Goal: Find specific page/section: Find specific page/section

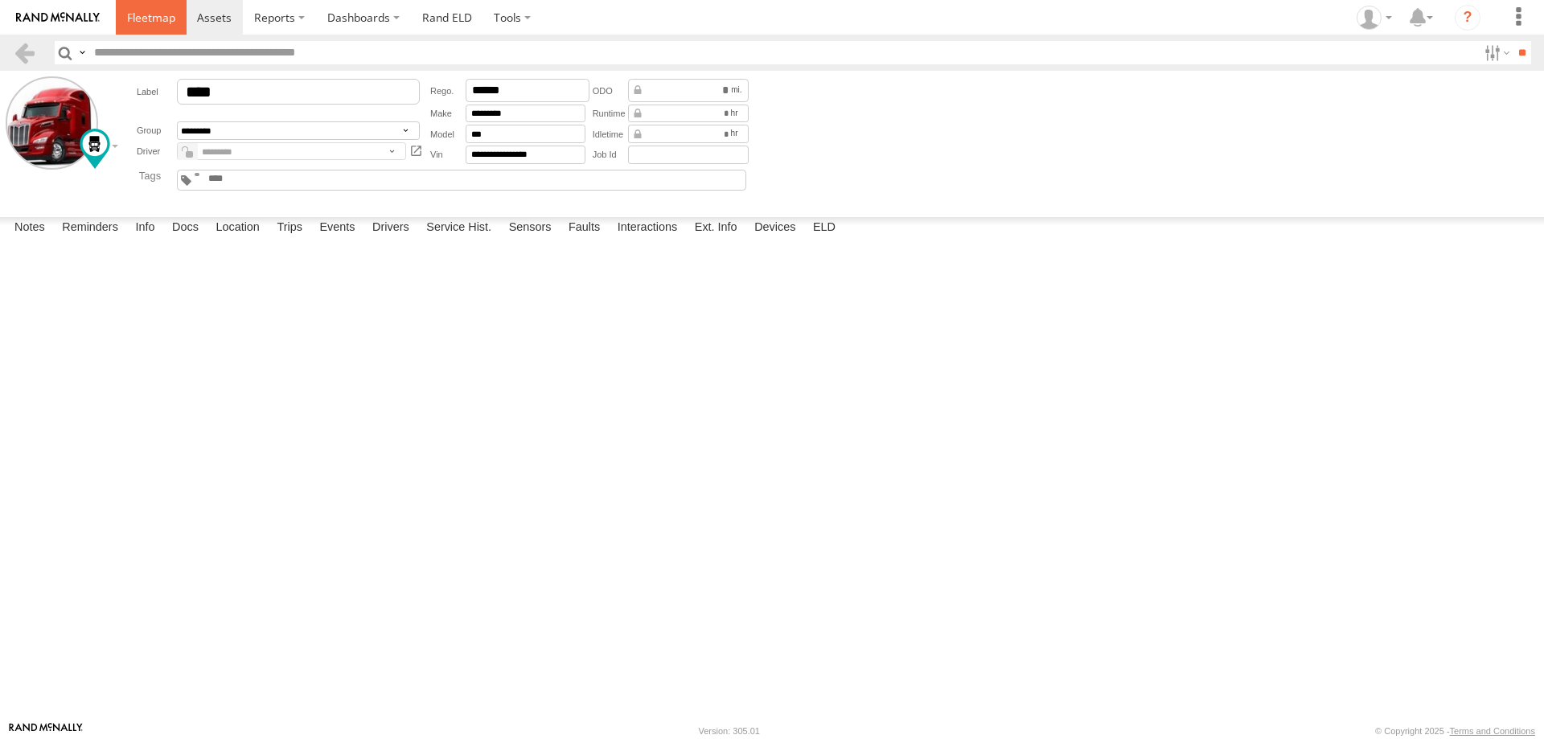
click at [146, 21] on span at bounding box center [151, 17] width 48 height 15
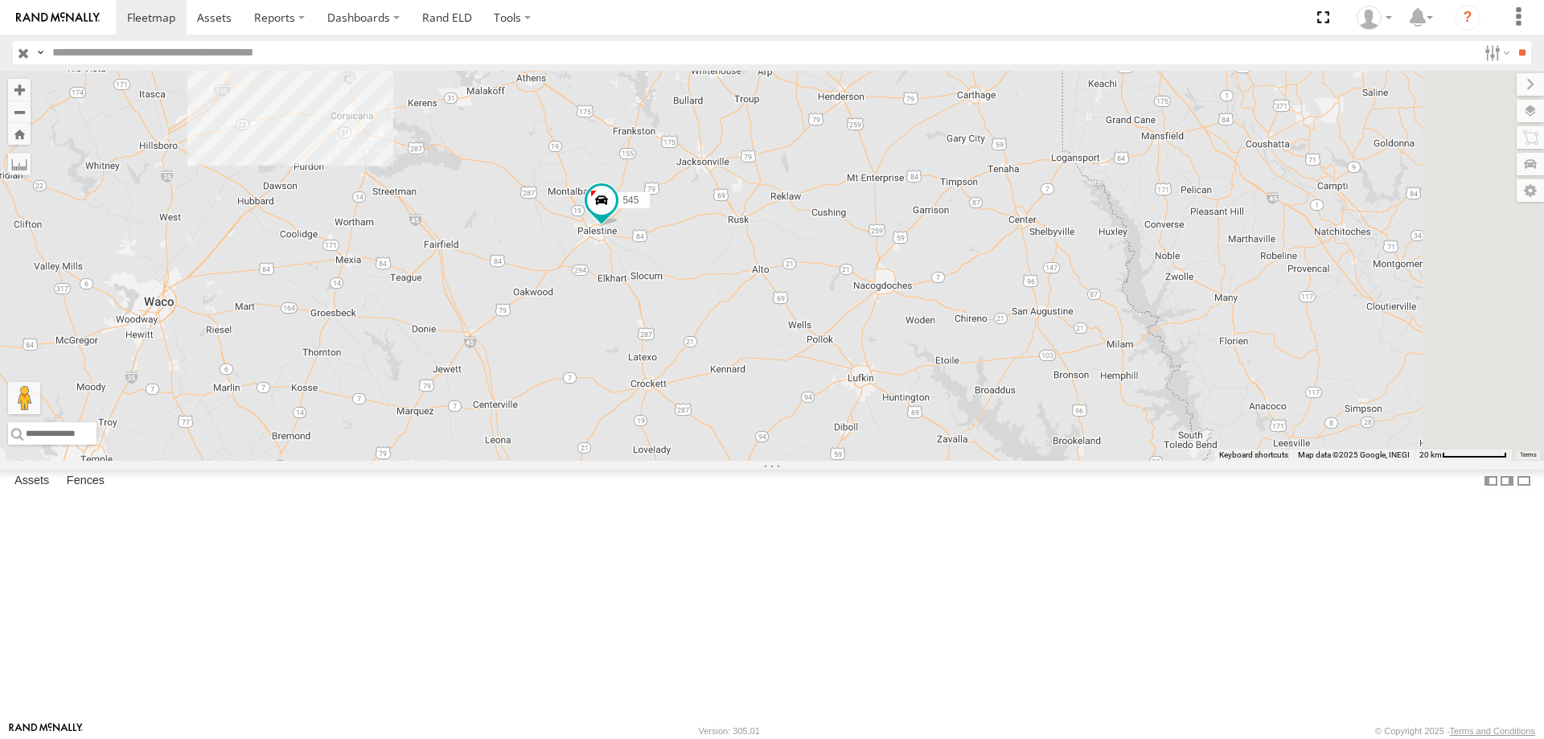
drag, startPoint x: 966, startPoint y: 632, endPoint x: 871, endPoint y: 368, distance: 280.5
click at [871, 368] on div "545 49" at bounding box center [772, 266] width 1544 height 390
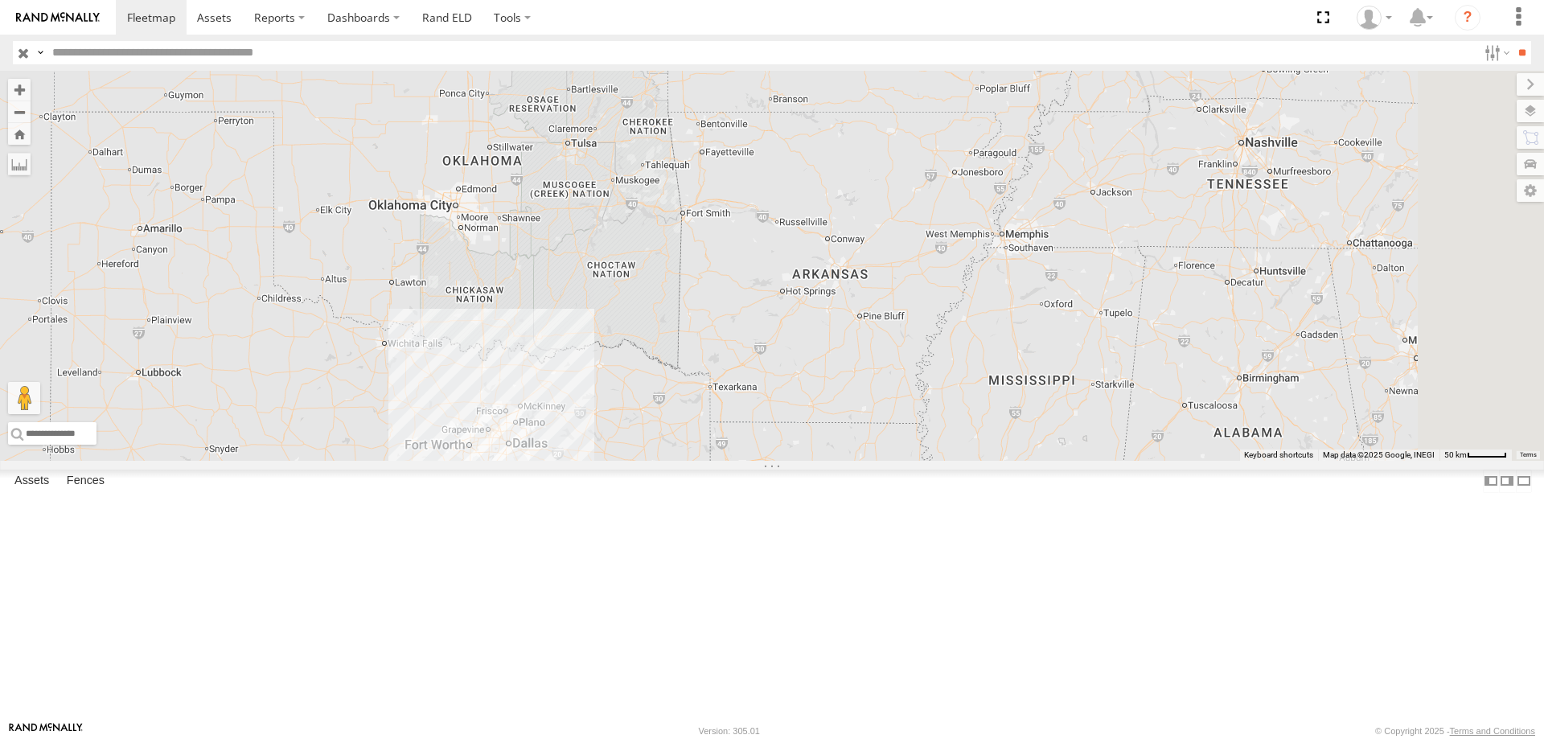
drag, startPoint x: 990, startPoint y: 265, endPoint x: 830, endPoint y: 531, distance: 309.4
click at [830, 461] on div "545 49" at bounding box center [772, 266] width 1544 height 390
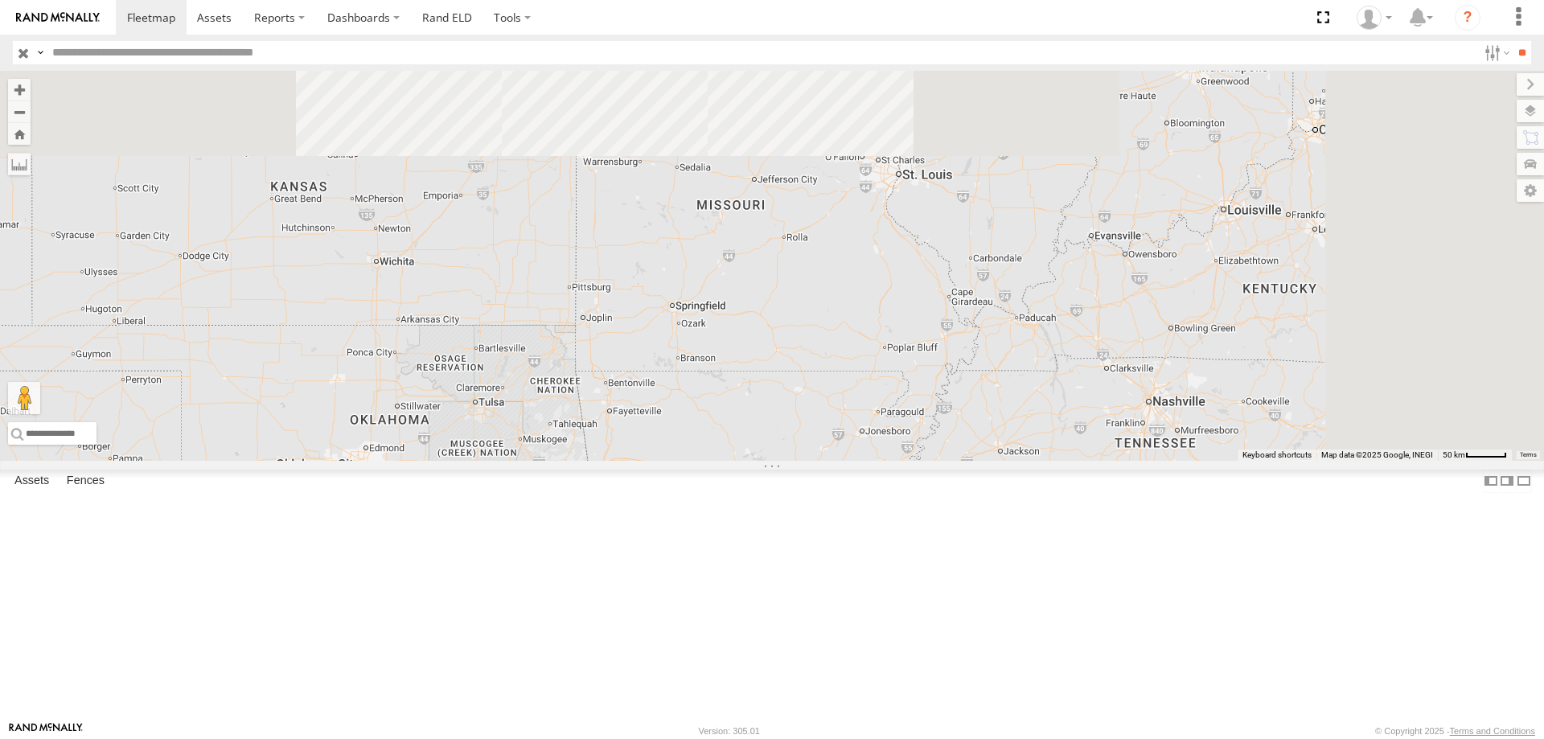
drag, startPoint x: 758, startPoint y: 451, endPoint x: 702, endPoint y: 610, distance: 168.8
click at [702, 461] on div "545 49" at bounding box center [772, 266] width 1544 height 390
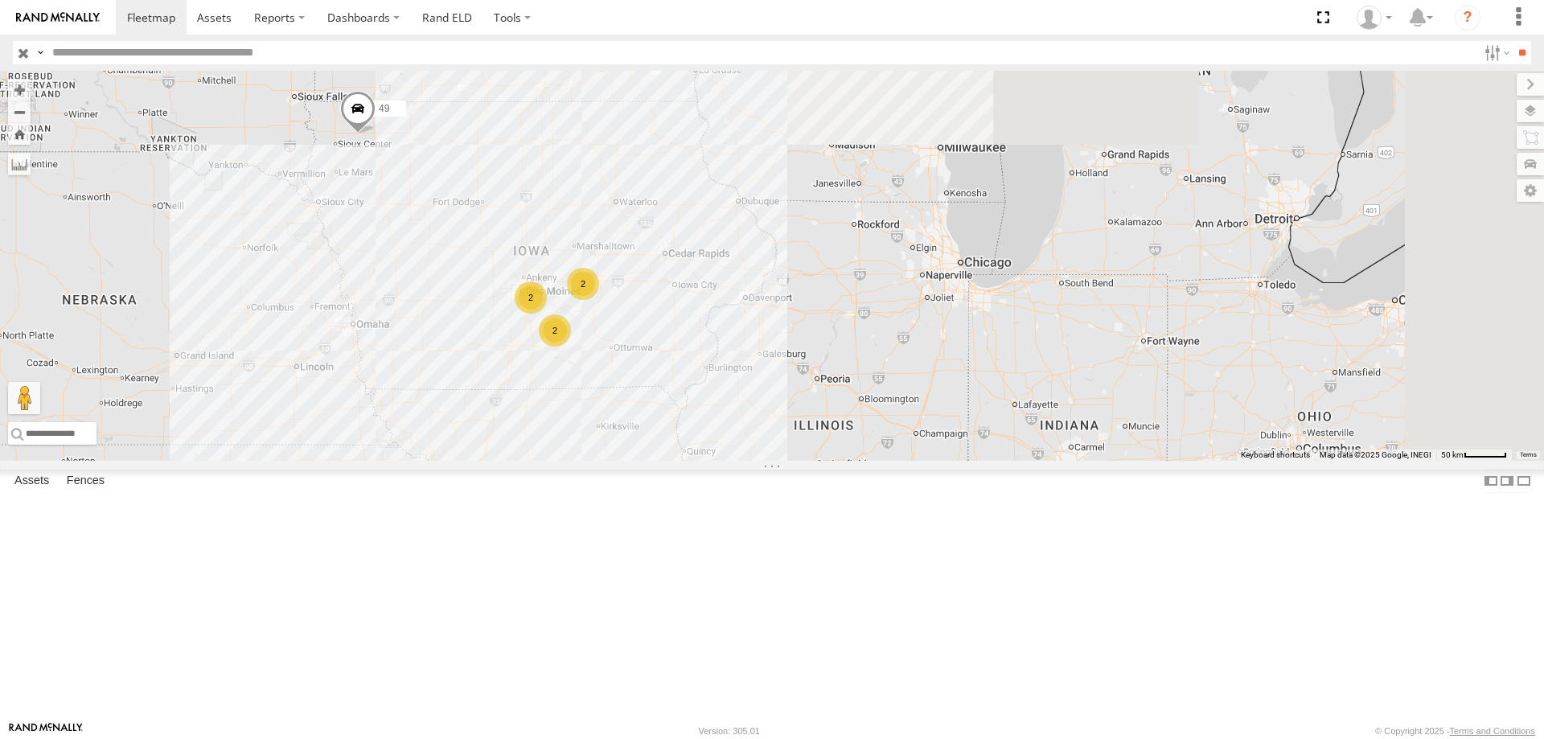
drag, startPoint x: 809, startPoint y: 322, endPoint x: 731, endPoint y: 593, distance: 282.7
click at [731, 461] on div "545 49 2 2 2" at bounding box center [772, 266] width 1544 height 390
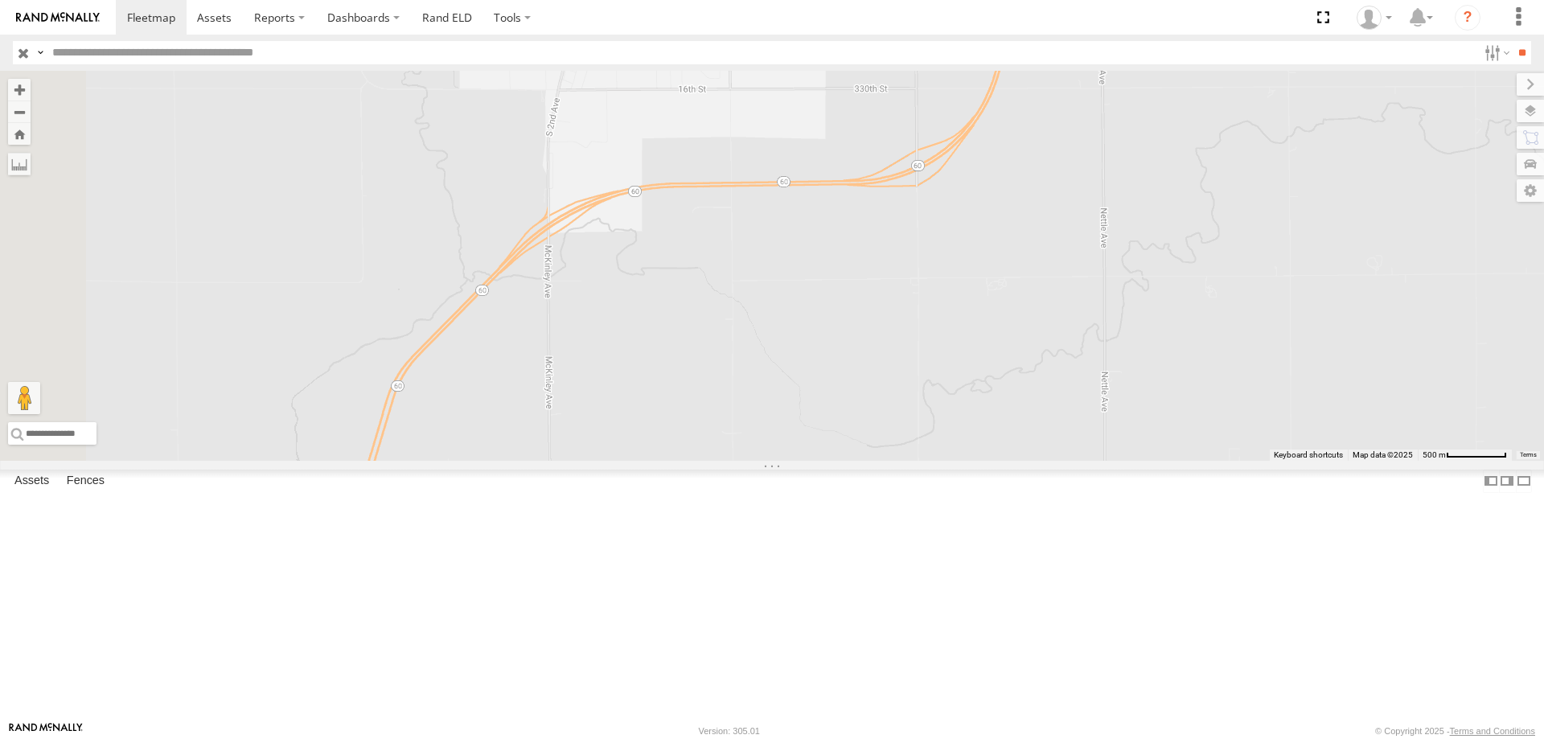
drag, startPoint x: 676, startPoint y: 234, endPoint x: 847, endPoint y: 348, distance: 205.1
click at [847, 348] on div "545 49" at bounding box center [772, 266] width 1544 height 390
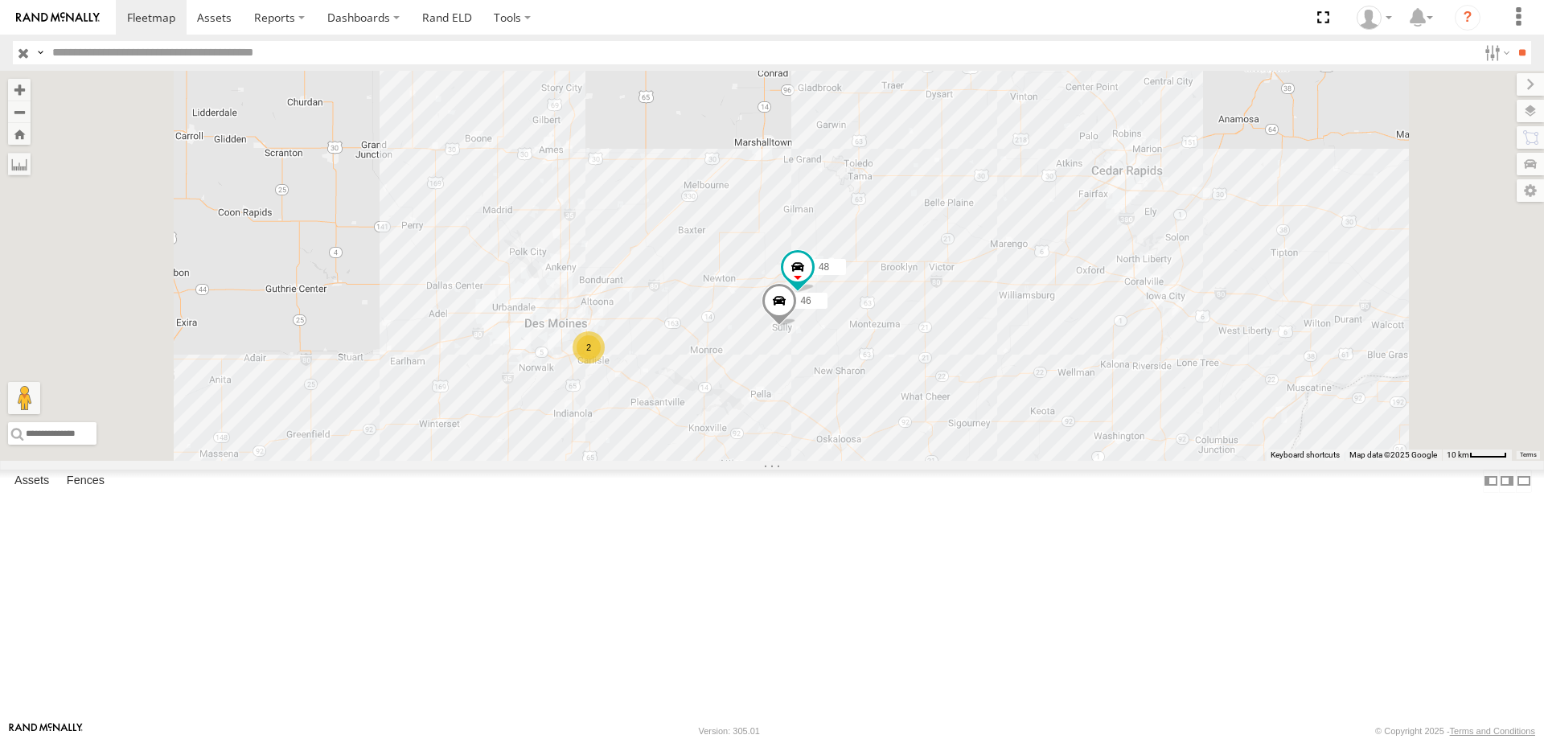
drag, startPoint x: 1004, startPoint y: 553, endPoint x: 939, endPoint y: 488, distance: 92.1
click at [939, 461] on div "545 49 2 48 46 2" at bounding box center [772, 266] width 1544 height 390
